Goal: Transaction & Acquisition: Obtain resource

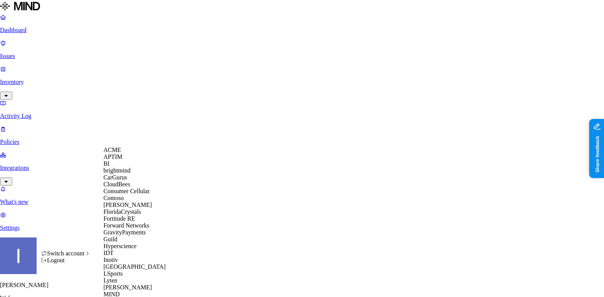
click at [127, 153] on div "ACME" at bounding box center [140, 149] width 74 height 7
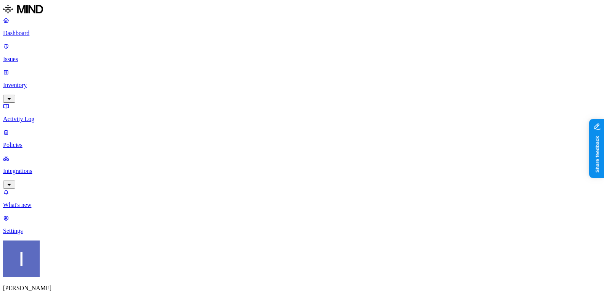
click at [38, 82] on p "Inventory" at bounding box center [302, 85] width 598 height 7
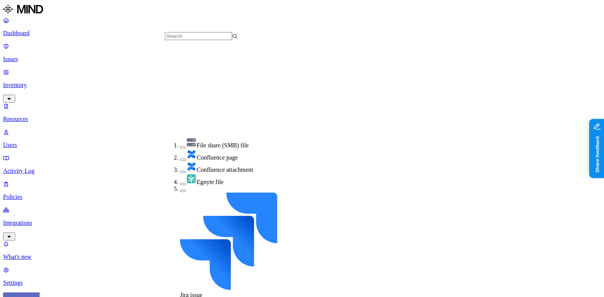
scroll to position [165, 0]
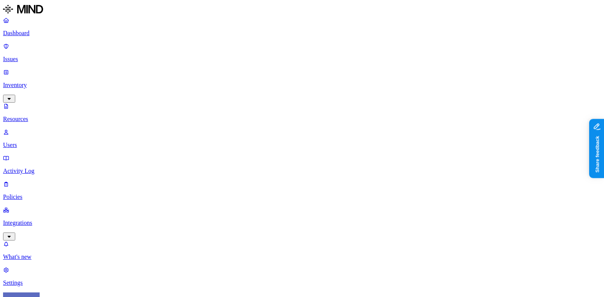
scroll to position [0, 0]
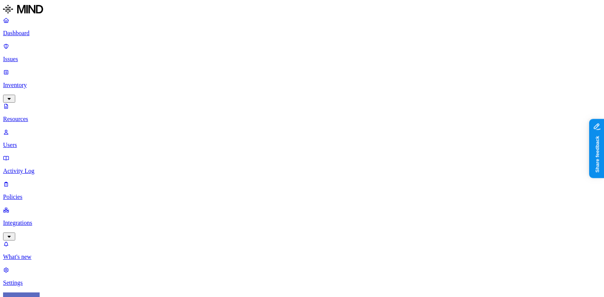
click at [67, 191] on nav "Dashboard Issues Inventory Resources Users Activity Log Policies Integrations W…" at bounding box center [302, 151] width 598 height 269
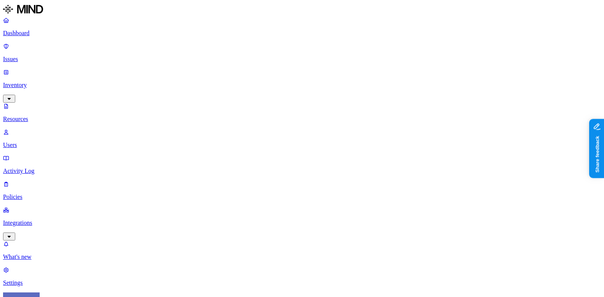
scroll to position [244, 0]
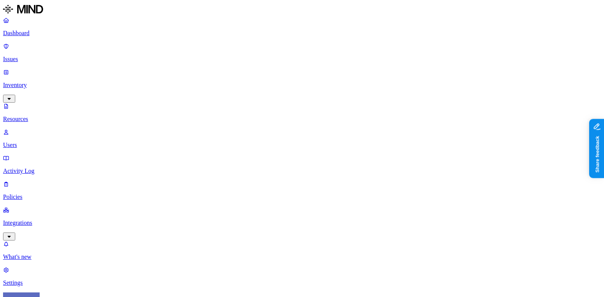
click at [52, 279] on p "Settings" at bounding box center [302, 282] width 598 height 7
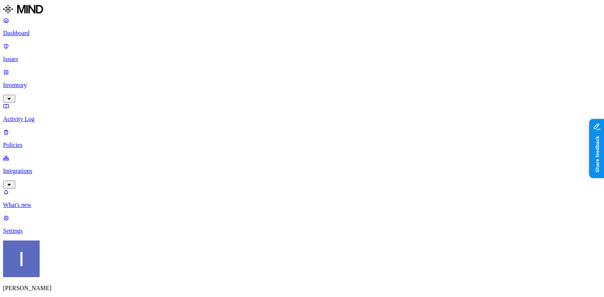
click at [51, 167] on p "Integrations" at bounding box center [302, 170] width 598 height 7
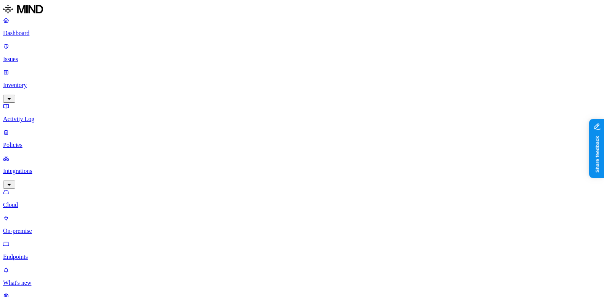
click at [47, 146] on nav "Dashboard Issues Inventory Activity Log Policies Integrations Cloud On-premise …" at bounding box center [302, 164] width 598 height 295
click at [47, 214] on link "On-premise" at bounding box center [302, 224] width 598 height 20
click at [49, 201] on p "Cloud" at bounding box center [302, 204] width 598 height 7
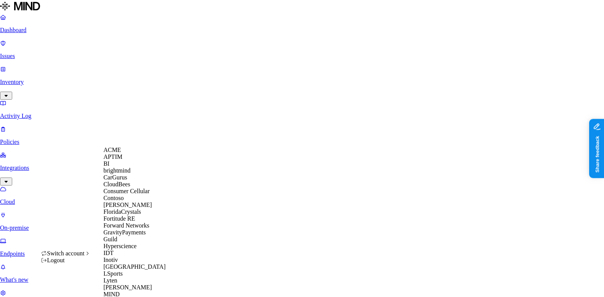
scroll to position [392, 0]
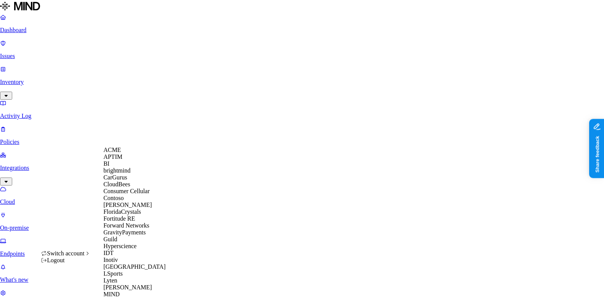
scroll to position [372, 0]
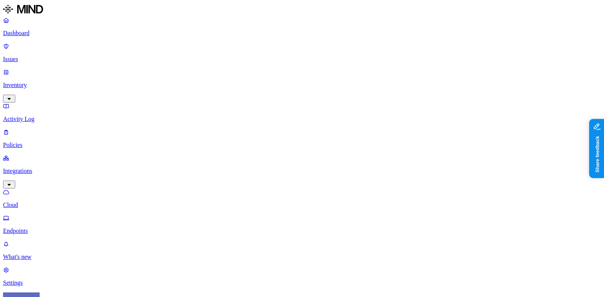
click at [63, 37] on p "Dashboard" at bounding box center [302, 33] width 598 height 7
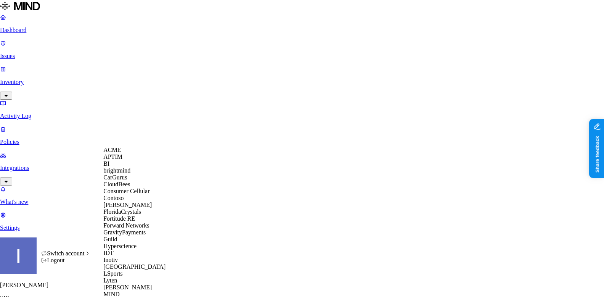
click at [133, 152] on div "ACME" at bounding box center [140, 149] width 74 height 7
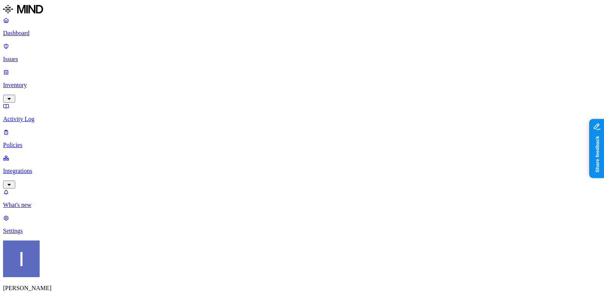
click at [33, 234] on p "Settings" at bounding box center [302, 230] width 598 height 7
click at [67, 167] on p "Integrations" at bounding box center [302, 170] width 598 height 7
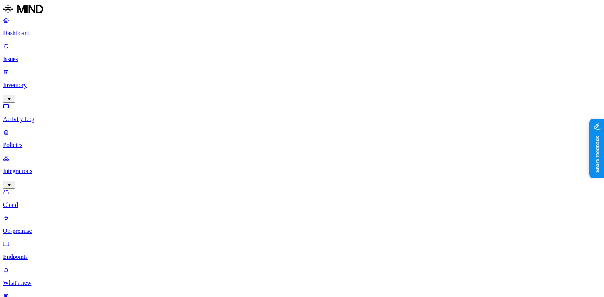
click at [50, 240] on link "Endpoints" at bounding box center [302, 250] width 598 height 20
click at [50, 227] on p "On-premise" at bounding box center [302, 230] width 598 height 7
click at [48, 188] on link "Cloud" at bounding box center [302, 198] width 598 height 20
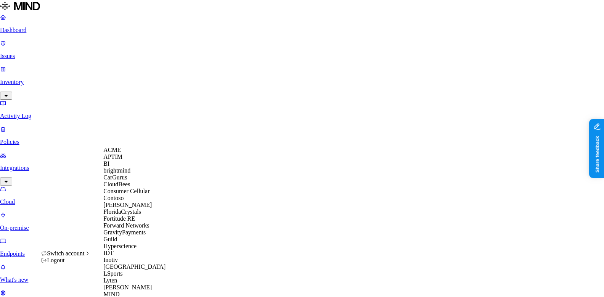
scroll to position [338, 0]
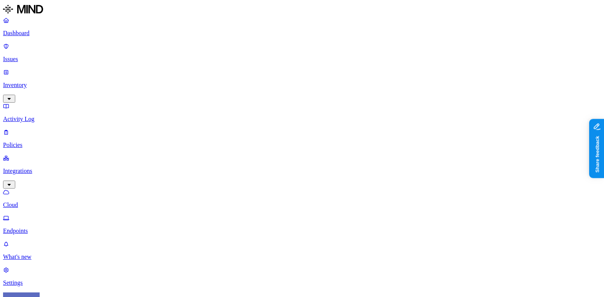
click at [77, 285] on html "Dashboard Issues Inventory Activity Log Policies Integrations Cloud Endpoints W…" at bounding box center [302, 300] width 604 height 601
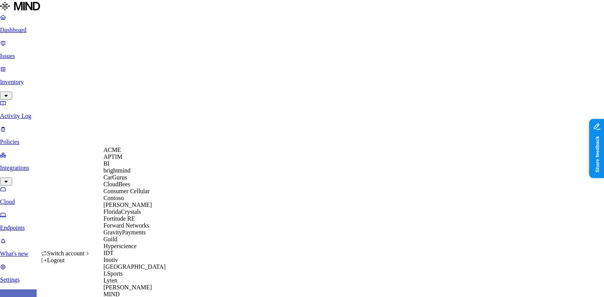
scroll to position [392, 0]
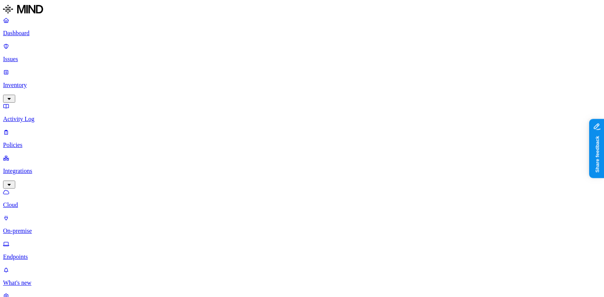
click at [53, 82] on p "Inventory" at bounding box center [302, 85] width 598 height 7
click at [43, 56] on p "Issues" at bounding box center [302, 59] width 598 height 7
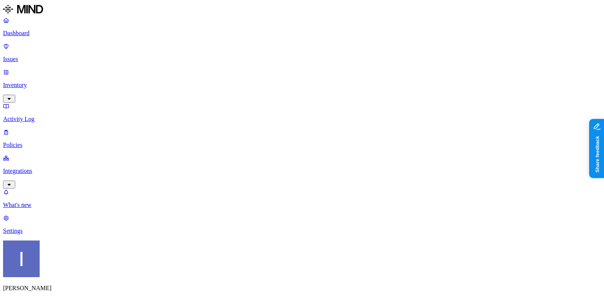
click at [44, 82] on p "Inventory" at bounding box center [302, 85] width 598 height 7
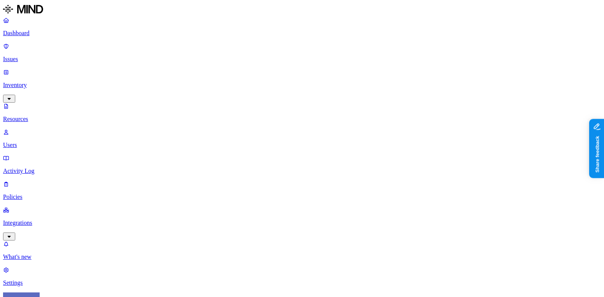
click at [52, 34] on p "Dashboard" at bounding box center [302, 33] width 598 height 7
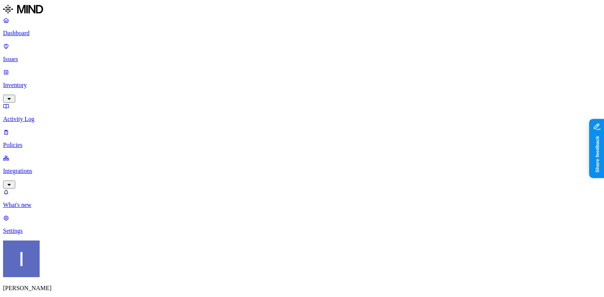
click at [59, 56] on p "Issues" at bounding box center [302, 59] width 598 height 7
click at [53, 141] on p "Policies" at bounding box center [302, 144] width 598 height 7
click at [51, 167] on p "Integrations" at bounding box center [302, 170] width 598 height 7
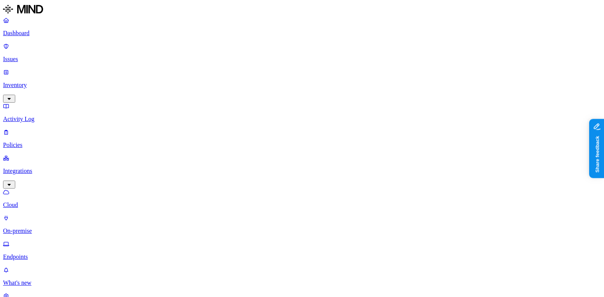
click at [49, 227] on p "On-premise" at bounding box center [302, 230] width 598 height 7
click at [49, 253] on p "Endpoints" at bounding box center [302, 256] width 598 height 7
drag, startPoint x: 312, startPoint y: 68, endPoint x: 313, endPoint y: 55, distance: 13.4
click at [307, 55] on ol "All Last day Last 7 days Last 30 days More than 30 days Never" at bounding box center [299, 86] width 15 height 96
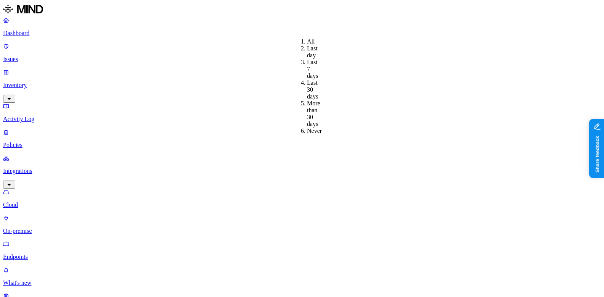
click at [307, 55] on div "Last day" at bounding box center [307, 52] width 0 height 14
click at [307, 66] on div "Last 7 days" at bounding box center [307, 69] width 0 height 21
click at [307, 40] on div "All" at bounding box center [307, 41] width 0 height 7
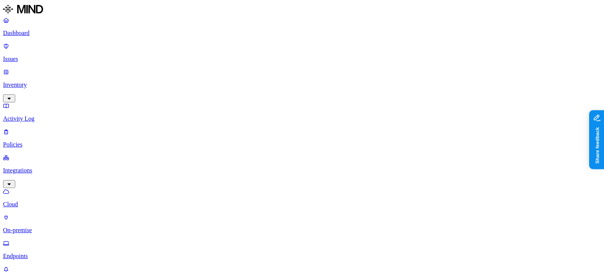
click at [60, 227] on p "On-premise" at bounding box center [302, 230] width 598 height 7
click at [56, 188] on link "Cloud" at bounding box center [302, 198] width 598 height 20
click at [47, 82] on p "Inventory" at bounding box center [302, 85] width 598 height 7
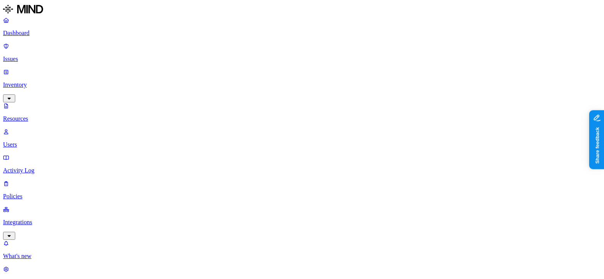
type input "salesforce"
click at [57, 219] on p "Integrations" at bounding box center [302, 222] width 598 height 7
click at [59, 253] on p "Endpoints" at bounding box center [302, 256] width 598 height 7
click at [41, 35] on p "Dashboard" at bounding box center [302, 33] width 598 height 7
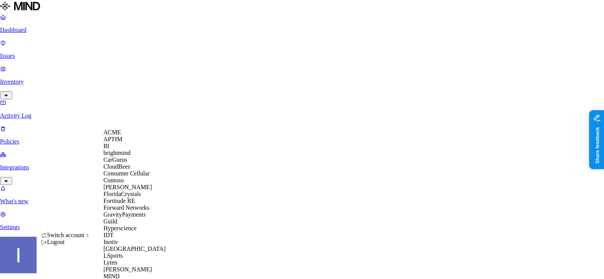
scroll to position [366, 0]
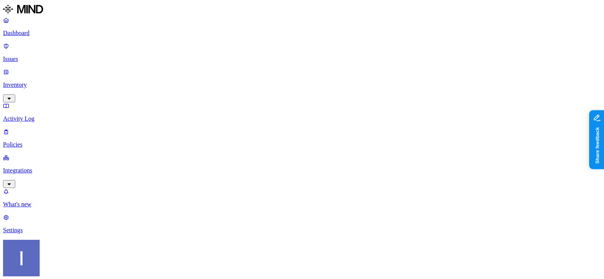
click at [52, 141] on p "Policies" at bounding box center [302, 144] width 598 height 7
click at [53, 154] on link "Integrations" at bounding box center [302, 170] width 598 height 33
click at [39, 52] on link "Issues" at bounding box center [302, 53] width 598 height 20
click at [39, 82] on p "Inventory" at bounding box center [302, 85] width 598 height 7
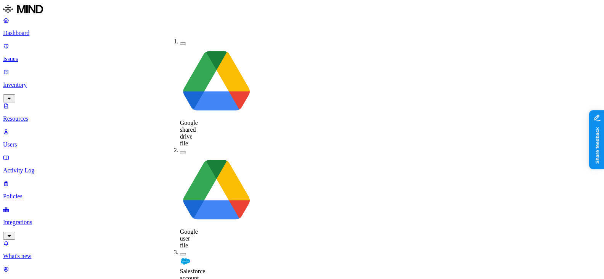
click at [180, 249] on div "Salesforce account" at bounding box center [180, 265] width 0 height 33
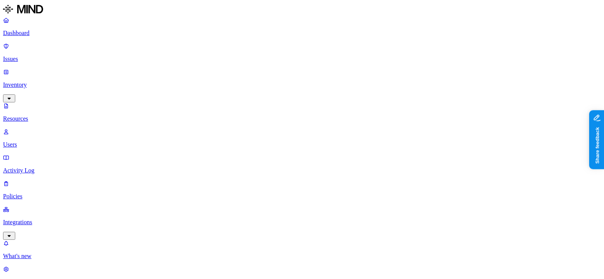
drag, startPoint x: 198, startPoint y: 52, endPoint x: 246, endPoint y: 53, distance: 47.7
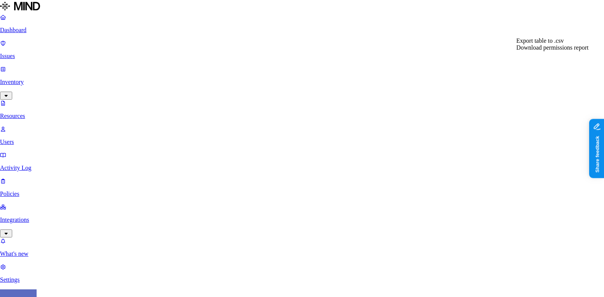
click at [572, 44] on div "Export table to .csv" at bounding box center [552, 40] width 72 height 7
